Goal: Information Seeking & Learning: Learn about a topic

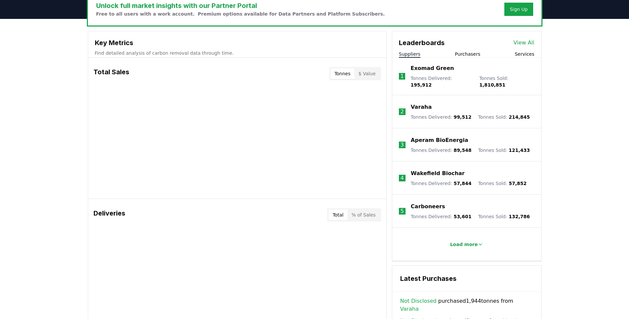
scroll to position [213, 0]
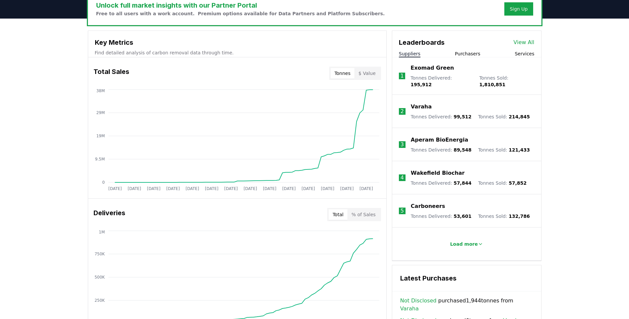
click at [470, 56] on button "Purchasers" at bounding box center [468, 53] width 26 height 7
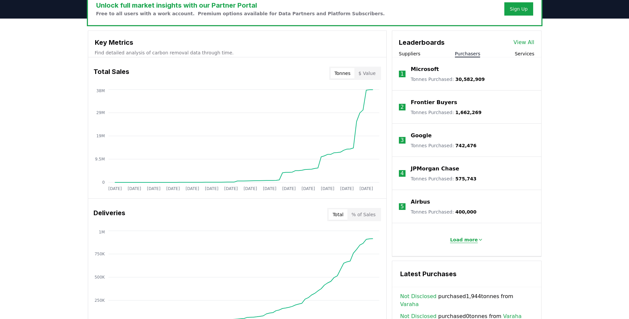
click at [471, 244] on button "Load more" at bounding box center [467, 239] width 44 height 13
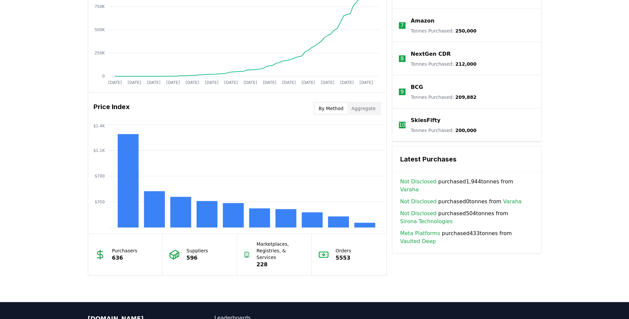
scroll to position [461, 0]
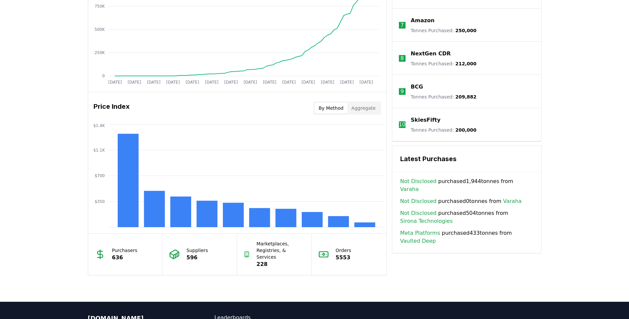
click at [115, 254] on p "636" at bounding box center [125, 258] width 26 height 8
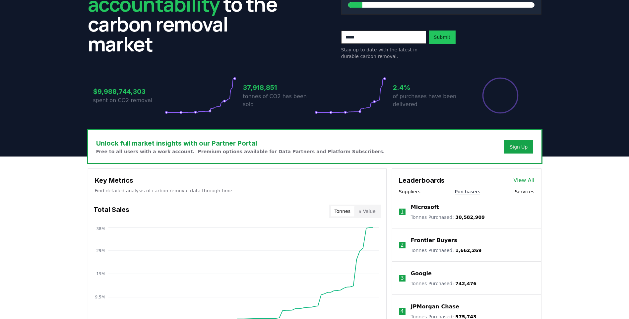
scroll to position [75, 0]
click at [527, 180] on link "View All" at bounding box center [524, 181] width 21 height 8
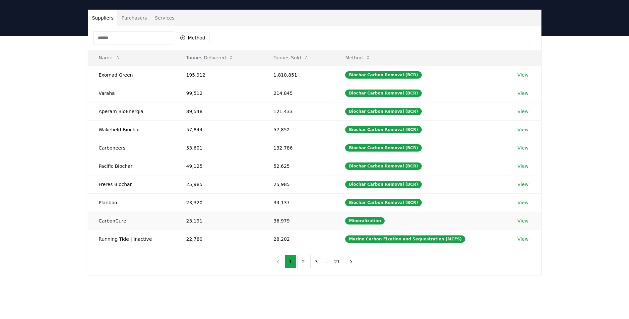
scroll to position [41, 0]
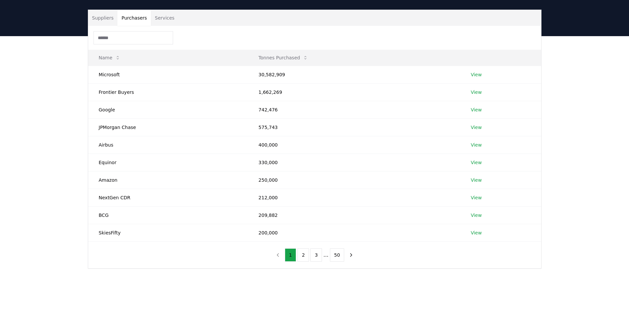
click at [127, 20] on button "Purchasers" at bounding box center [134, 18] width 34 height 16
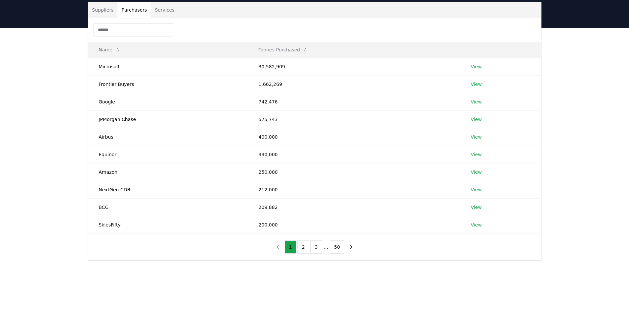
scroll to position [48, 0]
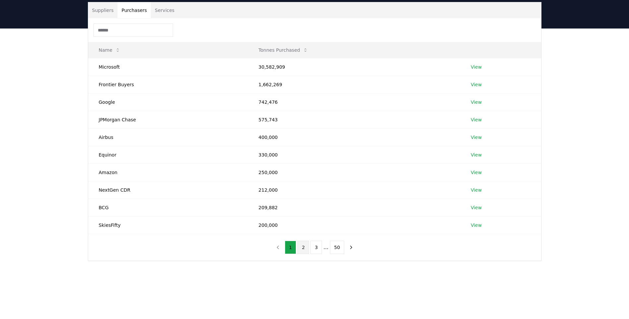
click at [303, 247] on button "2" at bounding box center [304, 247] width 12 height 13
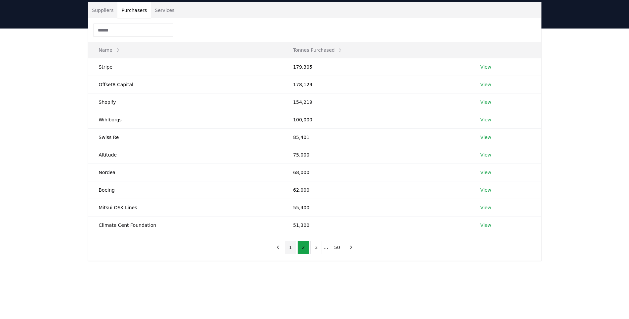
click at [293, 249] on button "1" at bounding box center [291, 247] width 12 height 13
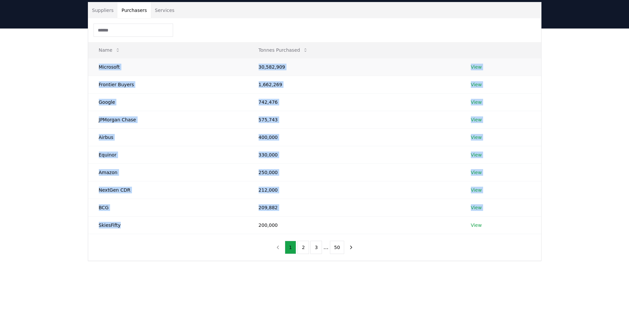
drag, startPoint x: 118, startPoint y: 225, endPoint x: 96, endPoint y: 67, distance: 160.2
click at [96, 67] on tbody "Microsoft 30,582,909 View Frontier Buyers 1,662,269 View Google 742,476 View JP…" at bounding box center [314, 146] width 453 height 176
copy tbody "Microsoft 30,582,909 View Frontier Buyers 1,662,269 View Google 742,476 View JP…"
click at [304, 253] on button "2" at bounding box center [304, 247] width 12 height 13
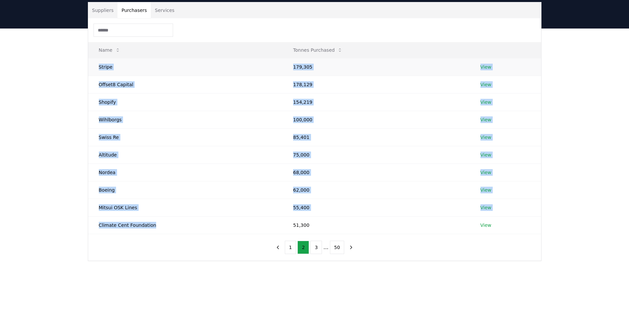
drag, startPoint x: 162, startPoint y: 228, endPoint x: 94, endPoint y: 60, distance: 181.0
click at [94, 60] on tbody "Stripe 179,305 View Offset8 Capital 178,129 View Shopify 154,219 View Wihlborgs…" at bounding box center [314, 146] width 453 height 176
copy tbody "Stripe 179,305 View Offset8 Capital 178,129 View Shopify 154,219 View Wihlborgs…"
click at [318, 245] on button "3" at bounding box center [317, 247] width 12 height 13
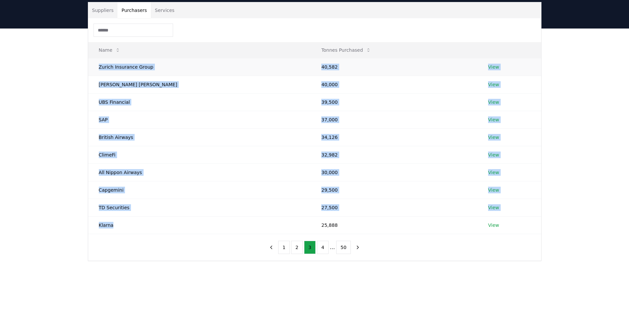
drag, startPoint x: 113, startPoint y: 227, endPoint x: 99, endPoint y: 63, distance: 163.9
click at [99, 63] on tbody "Zurich Insurance Group 40,582 View [PERSON_NAME] [PERSON_NAME] 40,000 View UBS …" at bounding box center [314, 146] width 453 height 176
copy tbody "Zurich Insurance Group 40,582 View [PERSON_NAME] [PERSON_NAME] 40,000 View UBS …"
click at [320, 248] on button "4" at bounding box center [323, 247] width 12 height 13
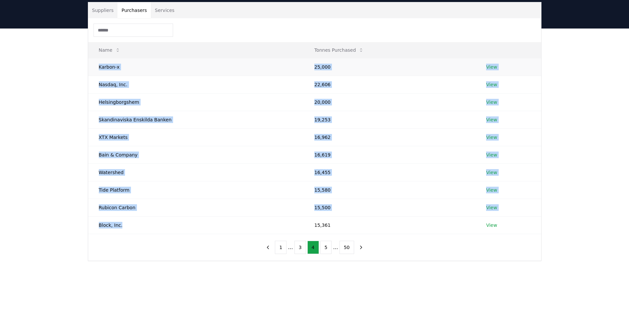
drag, startPoint x: 128, startPoint y: 226, endPoint x: 94, endPoint y: 63, distance: 167.3
click at [94, 63] on tbody "Karbon-x 25,000 View Nasdaq, Inc. 22,606 View [GEOGRAPHIC_DATA] 20,000 View Ska…" at bounding box center [314, 146] width 453 height 176
copy tbody "Karbon-x 25,000 View Nasdaq, Inc. 22,606 View [GEOGRAPHIC_DATA] 20,000 View Ska…"
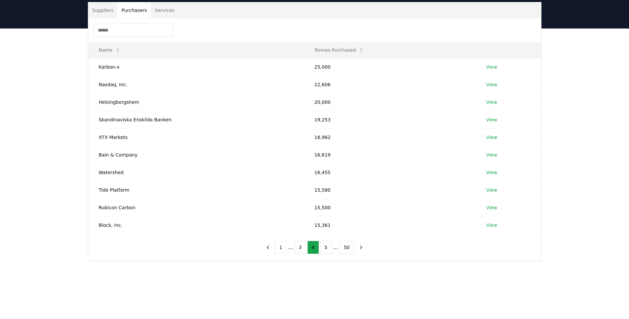
click at [72, 97] on div "Suppliers Purchasers Services Name Tonnes Purchased Karbon-x 25,000 View Nasdaq…" at bounding box center [314, 158] width 629 height 259
click at [323, 252] on button "5" at bounding box center [327, 247] width 12 height 13
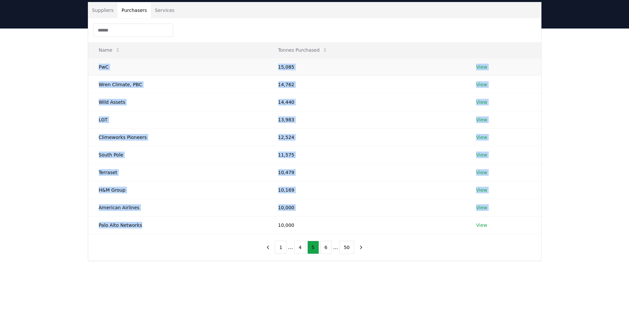
drag, startPoint x: 143, startPoint y: 228, endPoint x: 94, endPoint y: 69, distance: 165.5
click at [94, 69] on tbody "PwC 15,085 View [PERSON_NAME] Climate, PBC 14,762 View Wild Assets 14,440 View …" at bounding box center [314, 146] width 453 height 176
copy tbody "PwC 15,085 View [PERSON_NAME] Climate, PBC 14,762 View Wild Assets 14,440 View …"
click at [328, 247] on button "6" at bounding box center [327, 247] width 12 height 13
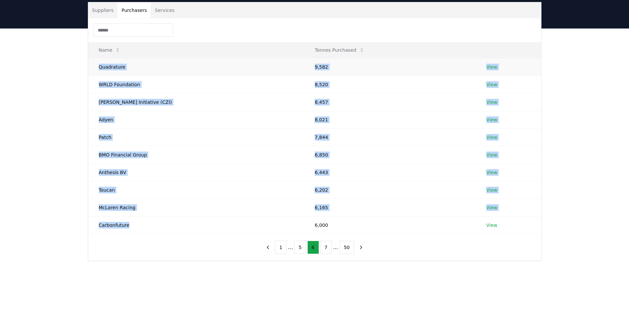
drag, startPoint x: 126, startPoint y: 226, endPoint x: 100, endPoint y: 62, distance: 165.7
click at [100, 62] on tbody "Quadrature 9,582 View WRLD Foundation 8,520 View [PERSON_NAME] Initiative (CZI)…" at bounding box center [314, 146] width 453 height 176
copy tbody "Quadrature 9,582 View WRLD Foundation 8,520 View [PERSON_NAME] Initiative (CZI)…"
click at [327, 249] on button "7" at bounding box center [327, 247] width 12 height 13
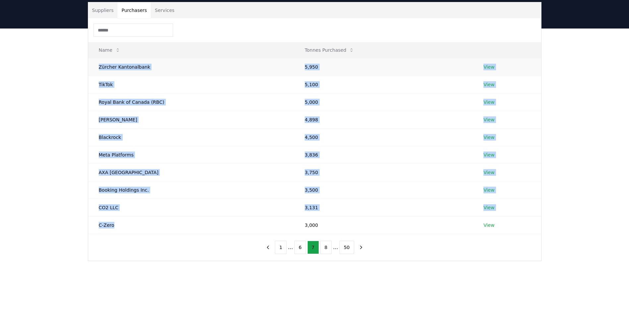
drag, startPoint x: 118, startPoint y: 227, endPoint x: 96, endPoint y: 66, distance: 162.7
click at [96, 66] on tbody "[PERSON_NAME] Kantonalbank 5,950 View TikTok 5,100 View Royal Bank of Canada (R…" at bounding box center [314, 146] width 453 height 176
copy tbody "[PERSON_NAME] Kantonalbank 5,950 View TikTok 5,100 View Royal Bank of Canada (R…"
click at [326, 245] on button "8" at bounding box center [327, 247] width 12 height 13
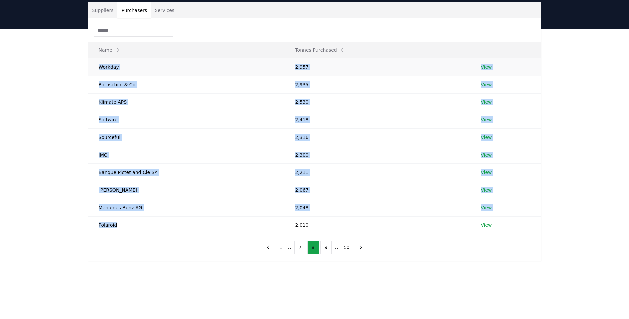
drag, startPoint x: 122, startPoint y: 226, endPoint x: 97, endPoint y: 63, distance: 164.5
click at [97, 63] on tbody "Workday 2,957 View Rothschild & Co 2,935 View Klimate APS 2,530 View Softwire 2…" at bounding box center [314, 146] width 453 height 176
copy tbody "Workday 2,957 View Rothschild & Co 2,935 View Klimate APS 2,530 View Softwire 2…"
click at [328, 247] on button "9" at bounding box center [327, 247] width 12 height 13
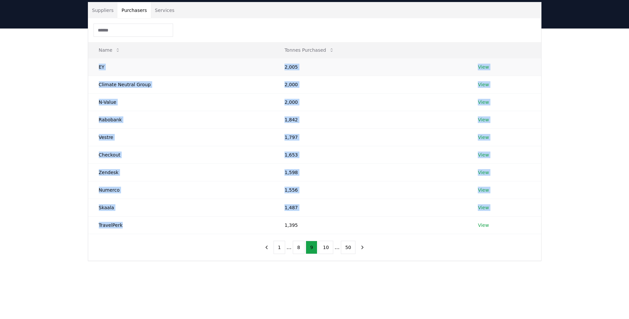
drag, startPoint x: 128, startPoint y: 223, endPoint x: 95, endPoint y: 65, distance: 161.5
click at [95, 65] on tbody "EY 2,005 View Climate Neutral Group 2,000 View N-Value 2,000 View Rabobank 1,84…" at bounding box center [314, 146] width 453 height 176
copy tbody "EY 2,005 View Climate Neutral Group 2,000 View N-Value 2,000 View Rabobank 1,84…"
click at [324, 251] on button "10" at bounding box center [326, 247] width 15 height 13
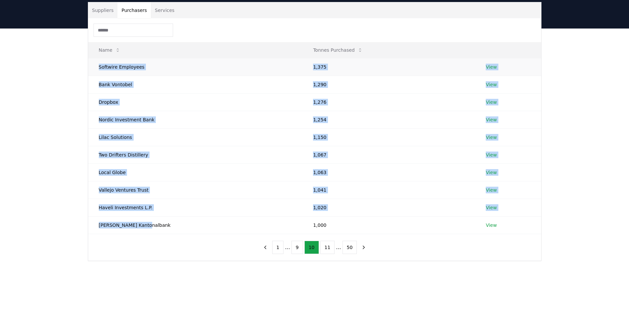
drag, startPoint x: 149, startPoint y: 225, endPoint x: 91, endPoint y: 68, distance: 167.9
click at [91, 68] on tbody "Softwire Employees 1,375 View Bank Vontobel 1,290 View Dropbox 1,276 View Nordi…" at bounding box center [314, 146] width 453 height 176
copy tbody "Softwire Employees 1,375 View Bank Vontobel 1,290 View Dropbox 1,276 View Nordi…"
click at [91, 68] on td "Softwire Employees" at bounding box center [195, 67] width 215 height 18
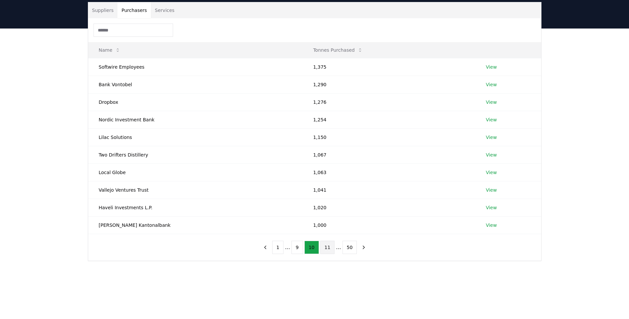
click at [324, 249] on button "11" at bounding box center [328, 247] width 15 height 13
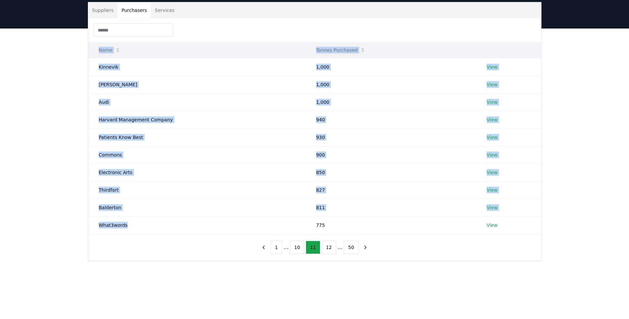
drag, startPoint x: 128, startPoint y: 227, endPoint x: 90, endPoint y: 58, distance: 173.5
click at [90, 58] on table "Name Tonnes Purchased Kinnevik 1,000 View [PERSON_NAME] 1,000 View Audi 1,000 V…" at bounding box center [314, 138] width 453 height 192
click at [145, 155] on td "Commons" at bounding box center [197, 155] width 218 height 18
drag, startPoint x: 132, startPoint y: 227, endPoint x: 101, endPoint y: 70, distance: 160.3
click at [101, 70] on tbody "Kinnevik 1,000 View [PERSON_NAME] 1,000 View Audi 1,000 View Harvard Management…" at bounding box center [314, 146] width 453 height 176
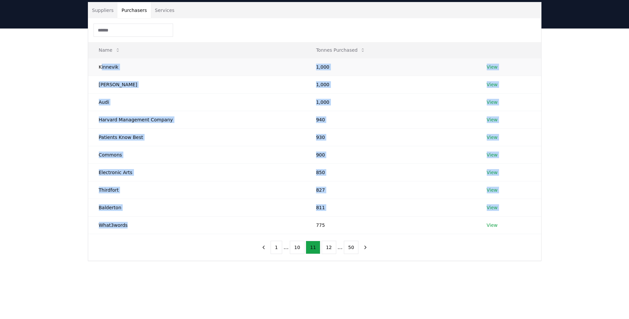
click at [101, 70] on td "Kinnevik" at bounding box center [197, 67] width 218 height 18
drag, startPoint x: 96, startPoint y: 67, endPoint x: 160, endPoint y: 229, distance: 174.7
click at [160, 229] on tbody "Kinnevik 1,000 View [PERSON_NAME] 1,000 View Audi 1,000 View Harvard Management…" at bounding box center [314, 146] width 453 height 176
click at [323, 248] on button "12" at bounding box center [329, 247] width 15 height 13
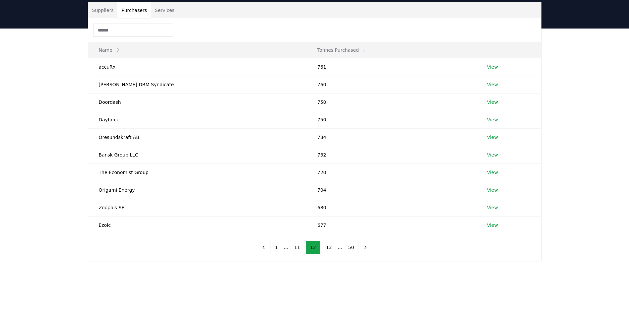
drag, startPoint x: 111, startPoint y: 226, endPoint x: 85, endPoint y: 68, distance: 160.2
drag, startPoint x: 85, startPoint y: 68, endPoint x: 99, endPoint y: 65, distance: 14.9
click at [99, 65] on td "accuRx" at bounding box center [197, 67] width 219 height 18
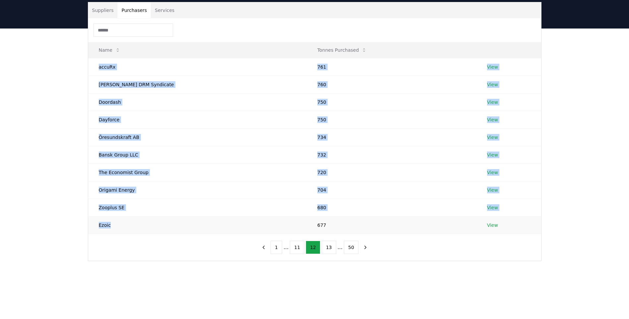
drag, startPoint x: 98, startPoint y: 66, endPoint x: 125, endPoint y: 223, distance: 158.7
click at [125, 223] on tbody "accuRx 761 View [PERSON_NAME] DRM Syndicate 760 View Doordash 750 View Dayforce…" at bounding box center [314, 146] width 453 height 176
click at [327, 249] on button "13" at bounding box center [329, 247] width 15 height 13
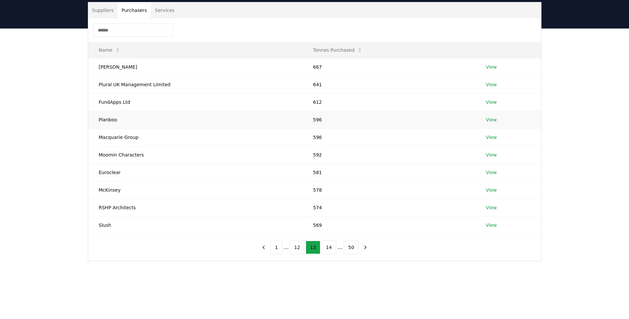
drag, startPoint x: 111, startPoint y: 228, endPoint x: 96, endPoint y: 124, distance: 105.0
drag, startPoint x: 96, startPoint y: 124, endPoint x: 97, endPoint y: 71, distance: 53.4
click at [97, 71] on td "[PERSON_NAME]" at bounding box center [195, 67] width 214 height 18
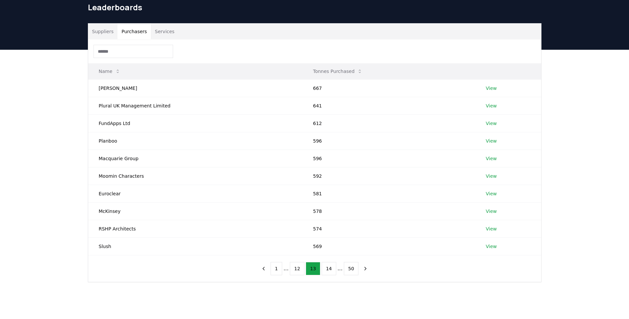
scroll to position [15, 0]
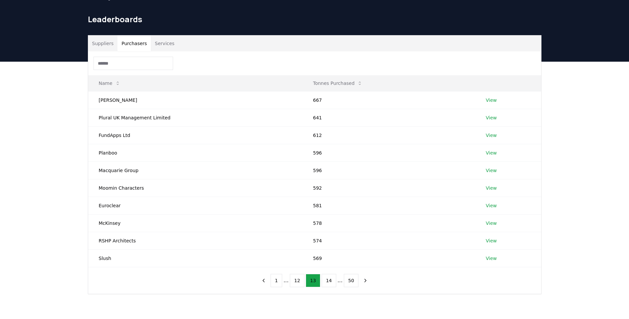
click at [279, 283] on button "1" at bounding box center [277, 280] width 12 height 13
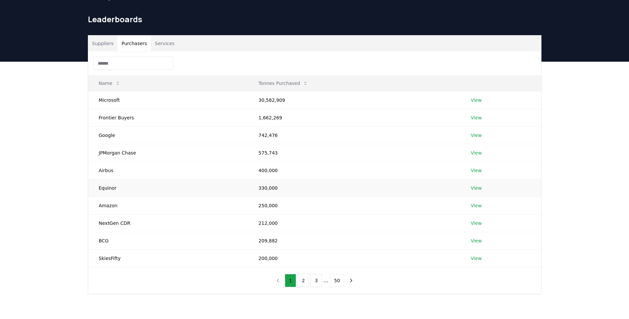
click at [475, 186] on link "View" at bounding box center [476, 188] width 11 height 7
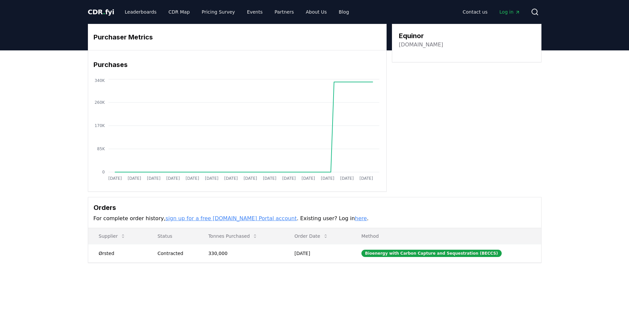
click at [16, 149] on div "Purchaser Metrics Purchases Jan 2019 Jul 2019 Jan 2020 Jul 2020 Jan 2021 Jul 20…" at bounding box center [314, 169] width 629 height 239
